Goal: Navigation & Orientation: Find specific page/section

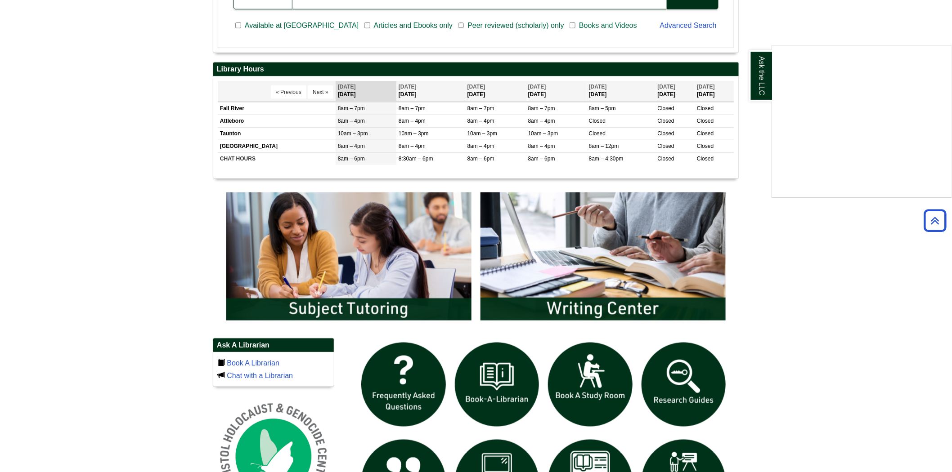
scroll to position [349, 0]
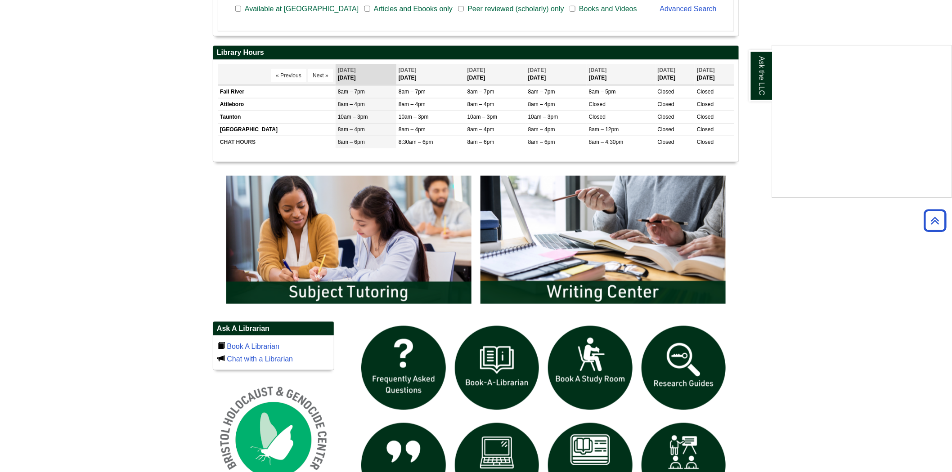
click at [380, 270] on div "Ask the LLC" at bounding box center [476, 236] width 952 height 472
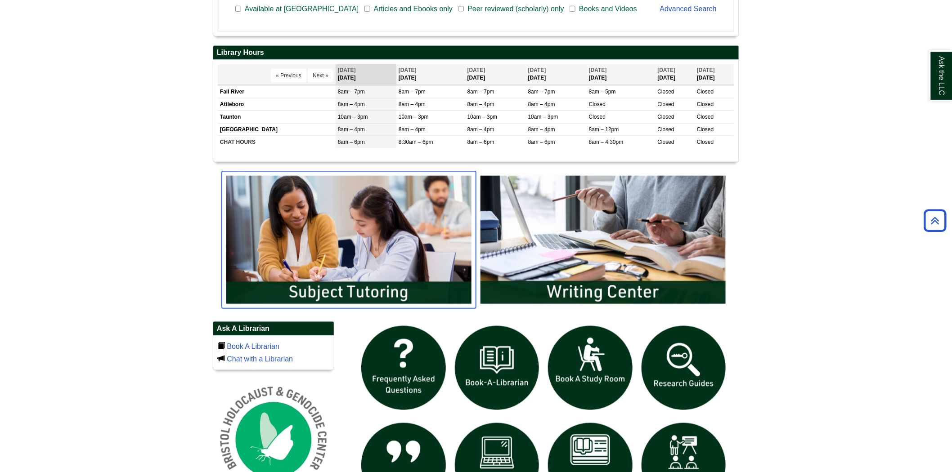
click at [343, 241] on img "slideshow" at bounding box center [349, 239] width 254 height 137
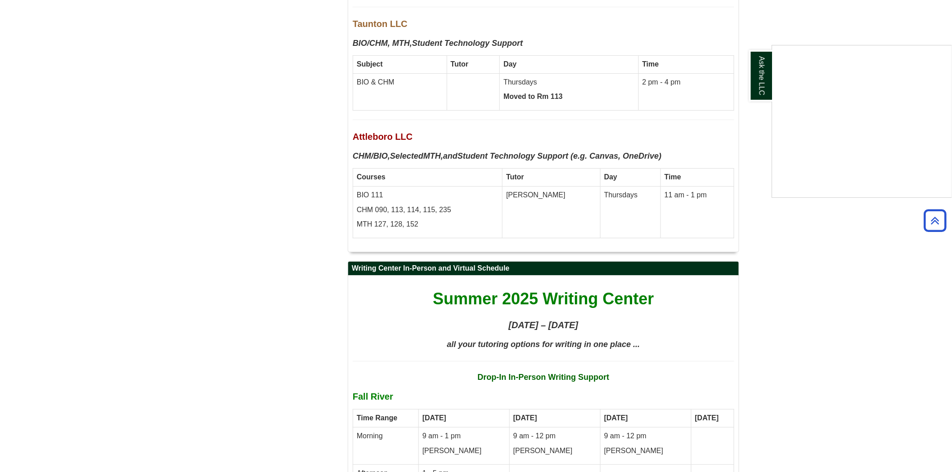
scroll to position [2748, 0]
